Goal: Complete application form

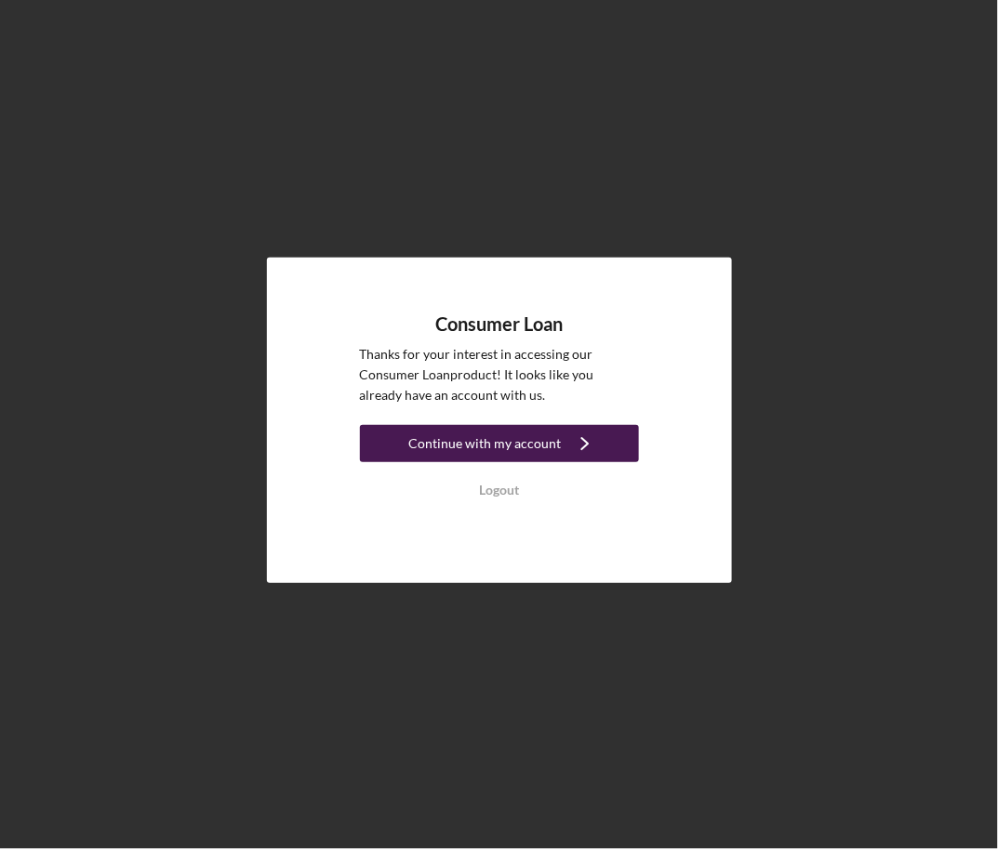
click at [476, 446] on div "Continue with my account" at bounding box center [485, 443] width 152 height 37
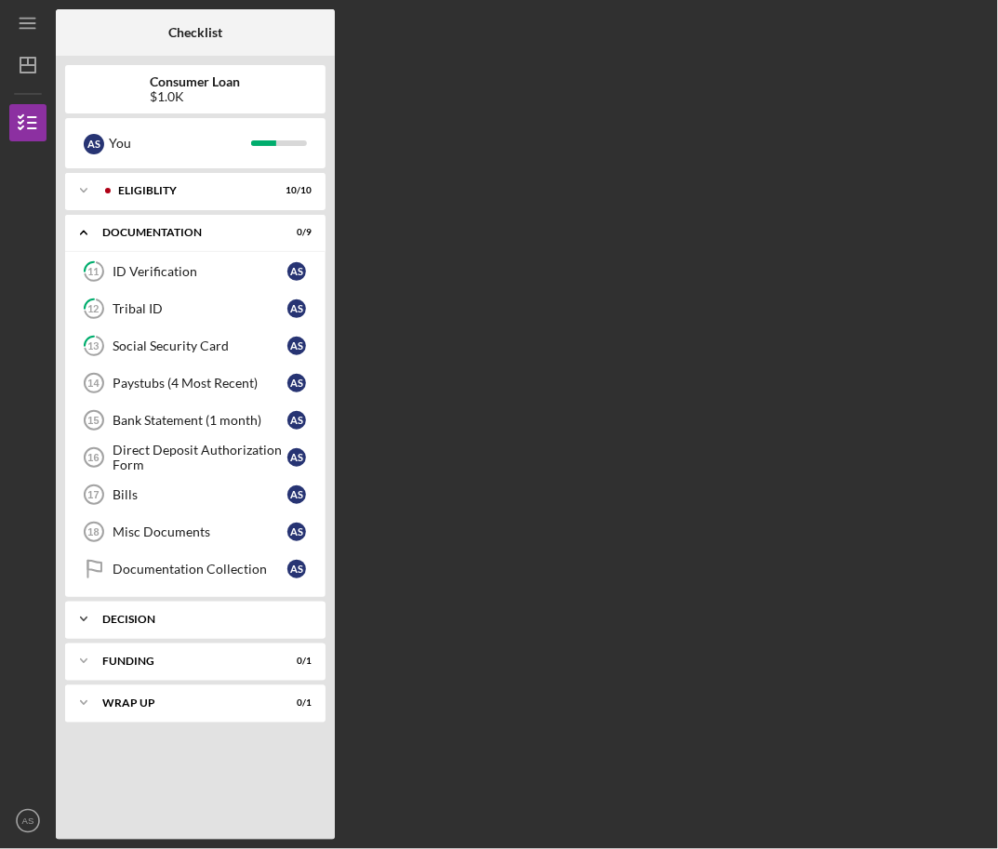
click at [139, 616] on div "Decision" at bounding box center [202, 619] width 200 height 11
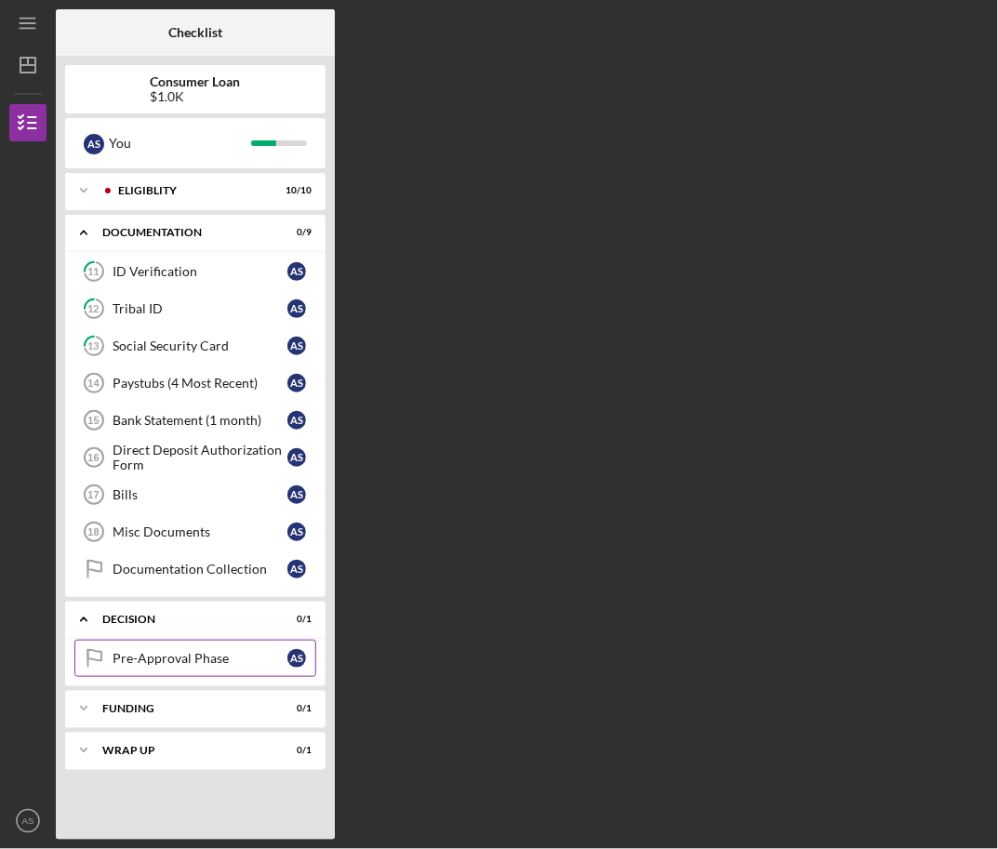
click at [183, 651] on div "Pre-Approval Phase" at bounding box center [200, 658] width 175 height 15
